Goal: Information Seeking & Learning: Learn about a topic

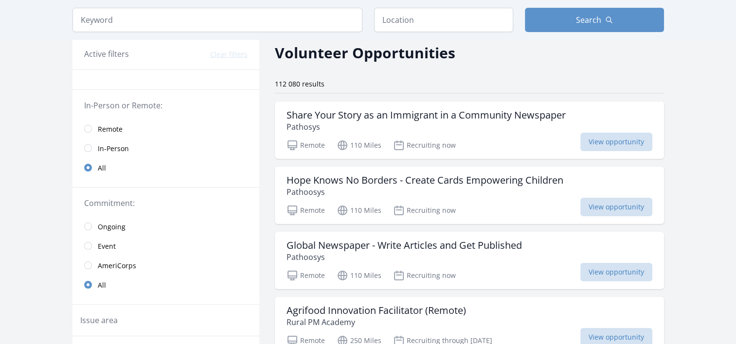
scroll to position [45, 0]
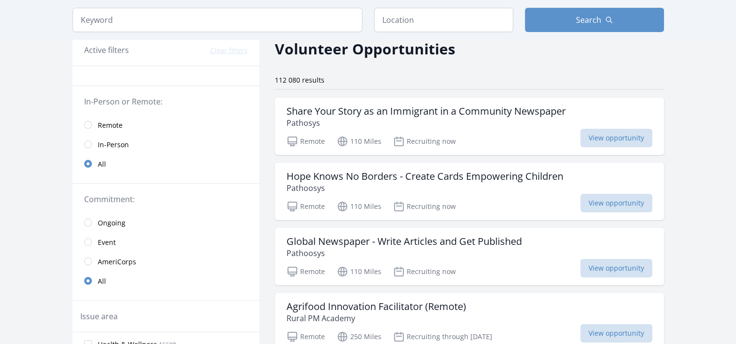
click at [113, 127] on span "Remote" at bounding box center [110, 126] width 25 height 10
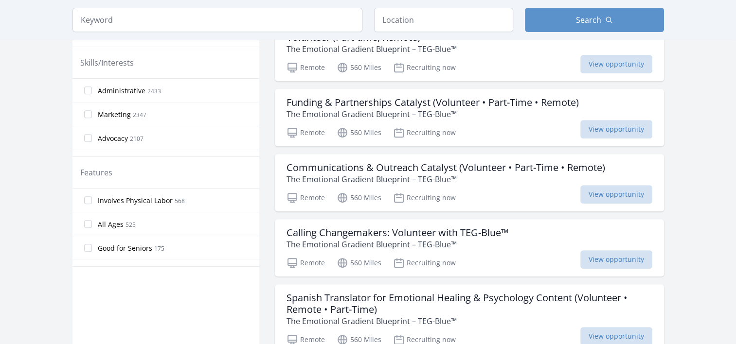
scroll to position [386, 0]
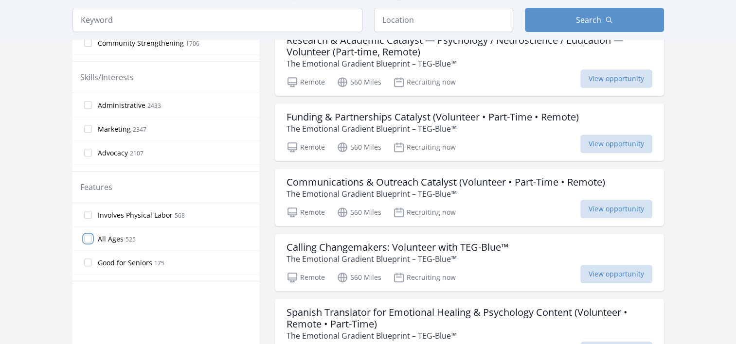
click at [88, 237] on input "All Ages 525" at bounding box center [88, 239] width 8 height 8
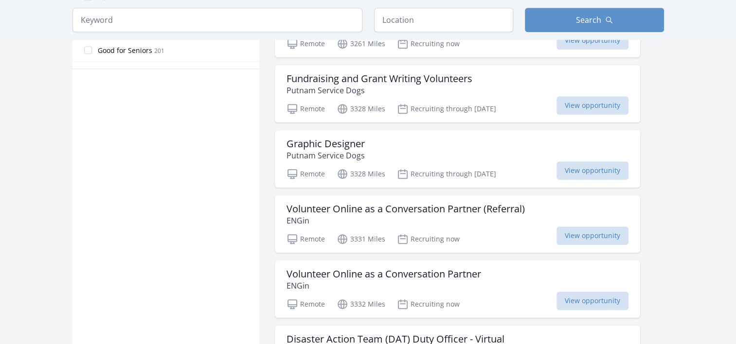
scroll to position [663, 0]
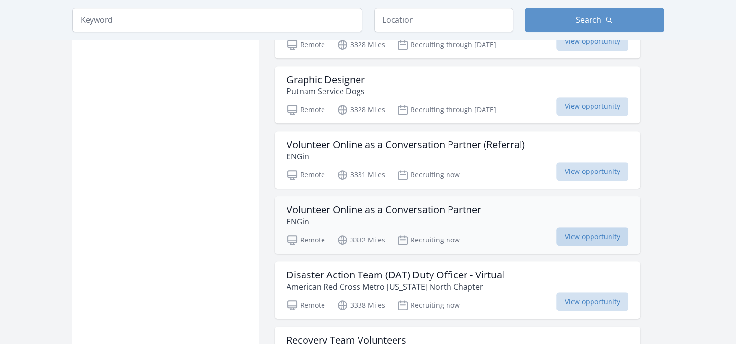
click at [600, 231] on span "View opportunity" at bounding box center [592, 237] width 72 height 18
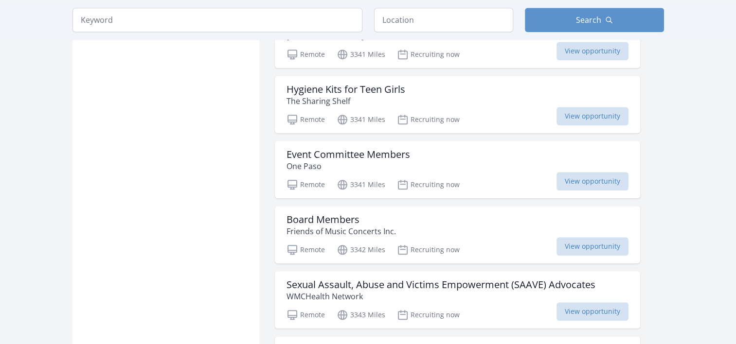
scroll to position [1052, 0]
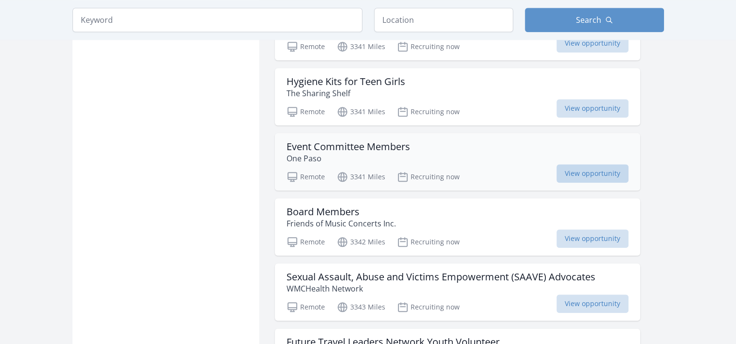
click at [575, 166] on span "View opportunity" at bounding box center [592, 173] width 72 height 18
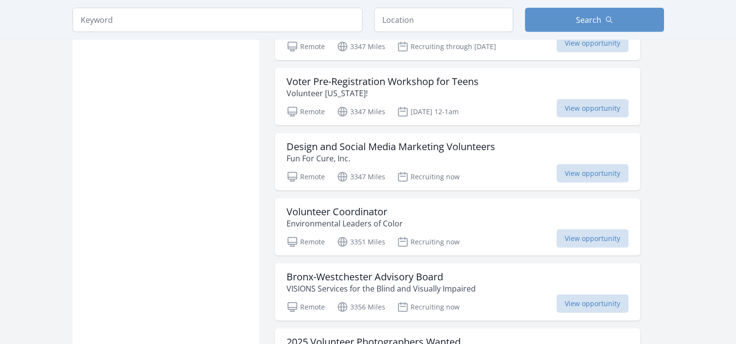
scroll to position [2374, 0]
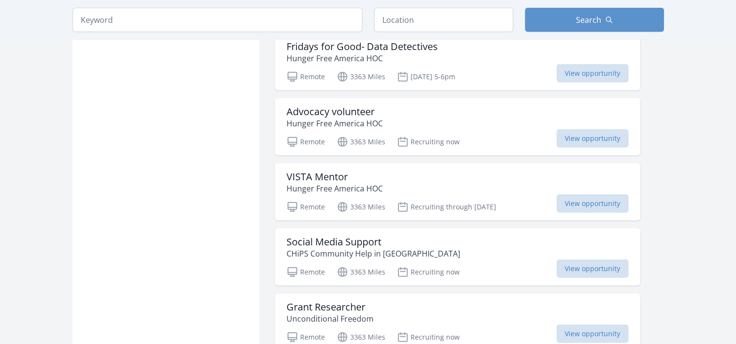
scroll to position [2860, 0]
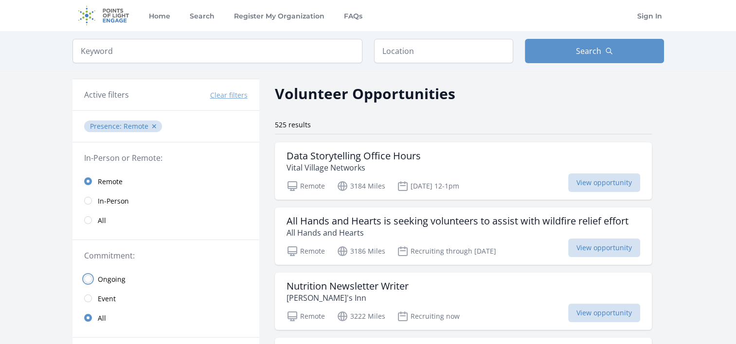
click at [88, 279] on input "radio" at bounding box center [88, 279] width 8 height 8
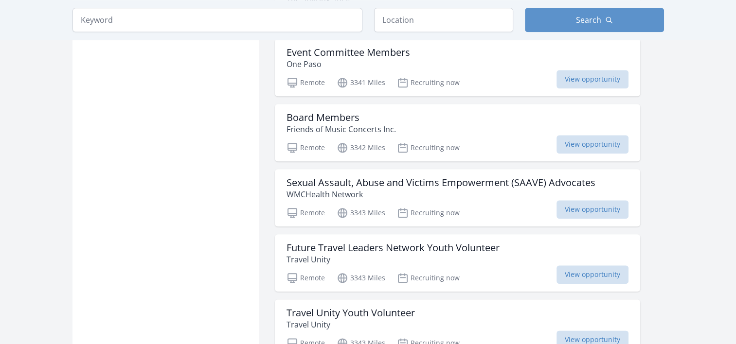
scroll to position [1085, 0]
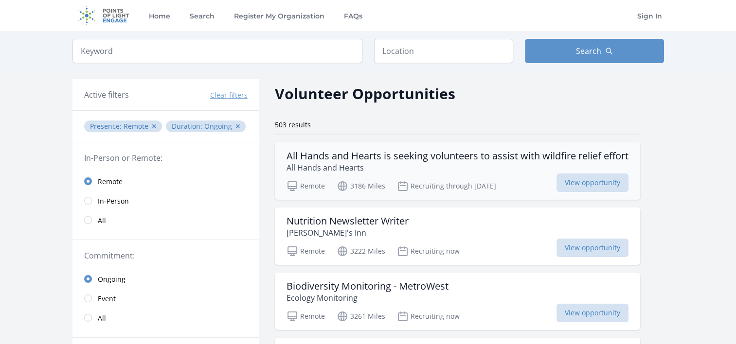
click at [550, 158] on h3 "All Hands and Hearts is seeking volunteers to assist with wildfire relief effort" at bounding box center [457, 156] width 342 height 12
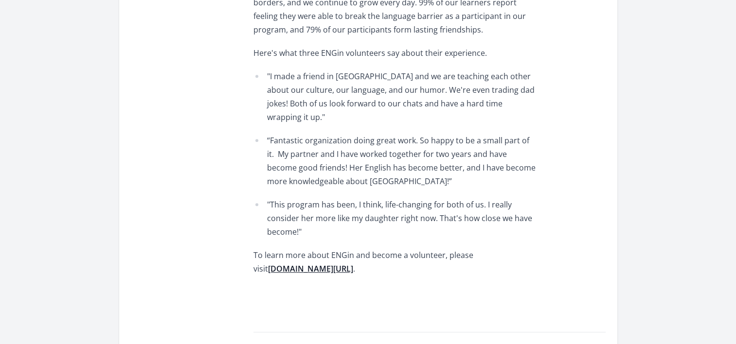
scroll to position [603, 0]
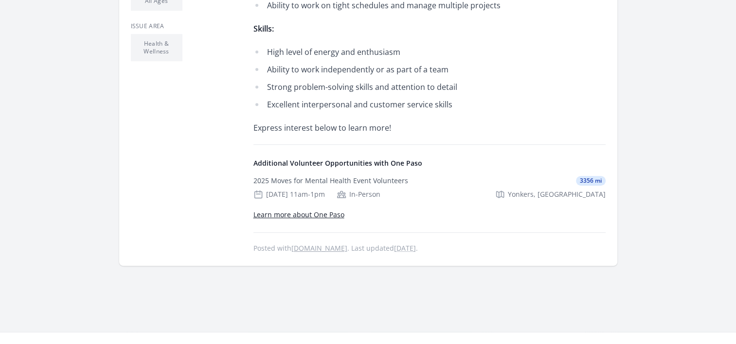
scroll to position [389, 0]
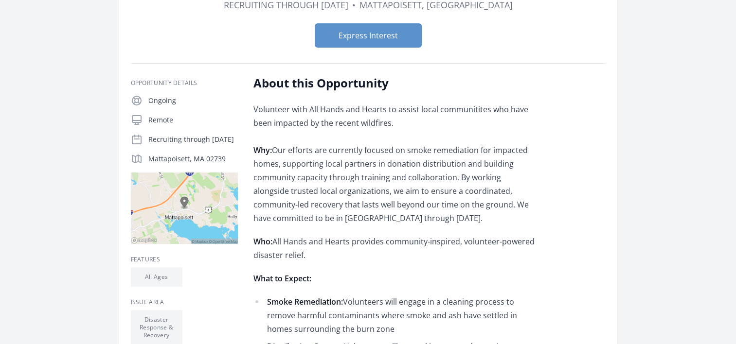
scroll to position [132, 0]
